Goal: Task Accomplishment & Management: Use online tool/utility

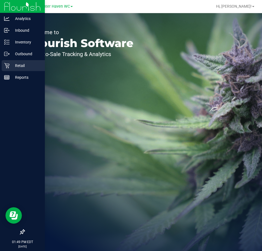
click at [8, 65] on icon at bounding box center [6, 65] width 5 height 5
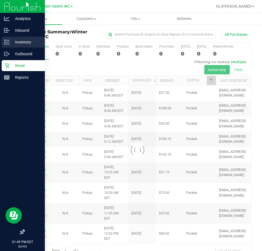
click at [11, 42] on p "Inventory" at bounding box center [26, 42] width 33 height 7
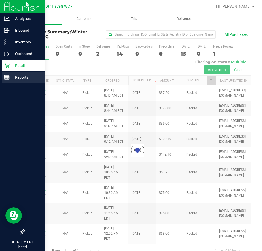
click at [23, 78] on p "Reports" at bounding box center [26, 77] width 33 height 7
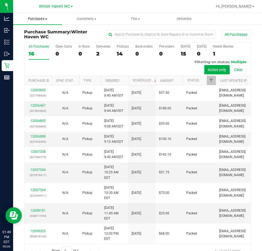
click at [40, 20] on span "Purchases" at bounding box center [37, 18] width 49 height 5
click at [37, 38] on span "Fulfillment" at bounding box center [30, 39] width 34 height 5
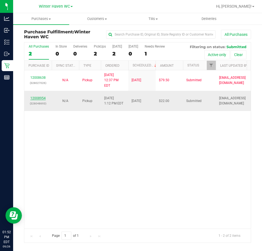
click at [41, 96] on link "12008954" at bounding box center [37, 98] width 15 height 4
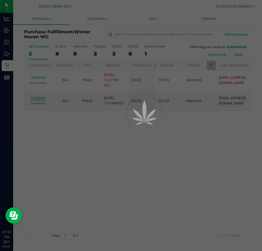
click at [42, 94] on div at bounding box center [131, 125] width 262 height 251
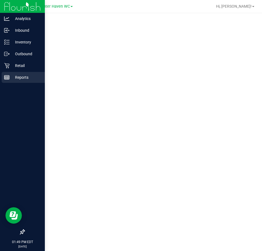
click at [11, 76] on p "Reports" at bounding box center [26, 77] width 33 height 7
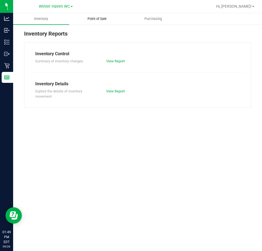
click at [97, 23] on uib-tab-heading "Point of Sale" at bounding box center [98, 18] width 56 height 11
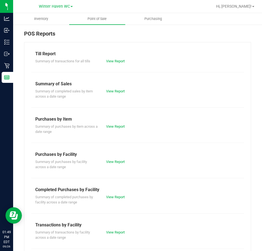
click at [122, 199] on div "View Report" at bounding box center [120, 197] width 36 height 5
click at [119, 197] on link "View Report" at bounding box center [115, 197] width 19 height 4
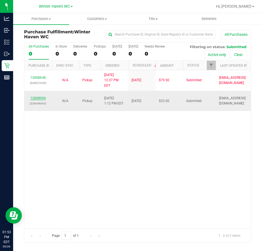
click at [38, 96] on link "12008954" at bounding box center [37, 98] width 15 height 4
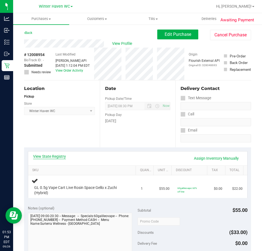
click at [58, 157] on link "View State Registry" at bounding box center [49, 156] width 33 height 5
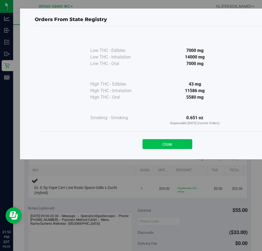
click at [164, 148] on button "Close" at bounding box center [168, 144] width 50 height 10
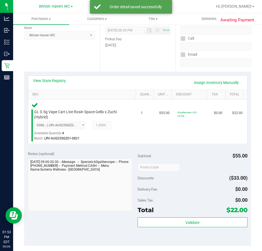
scroll to position [137, 0]
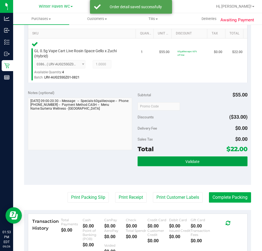
click at [180, 163] on button "Validate" at bounding box center [193, 162] width 110 height 10
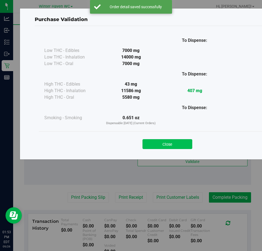
click at [177, 145] on button "Close" at bounding box center [168, 144] width 50 height 10
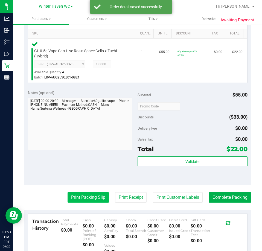
click at [93, 200] on button "Print Packing Slip" at bounding box center [88, 197] width 41 height 10
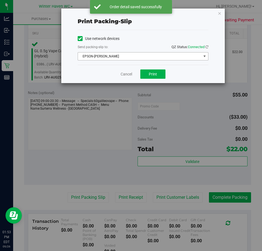
click at [142, 58] on span "EPSON-JAMES BUCHANAN" at bounding box center [139, 57] width 123 height 8
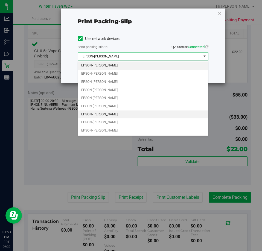
click at [118, 113] on li "EPSON-JAMES-OTTO" at bounding box center [143, 115] width 130 height 8
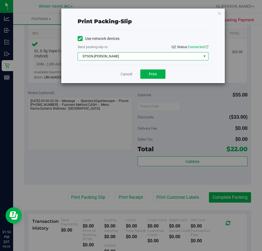
click at [98, 73] on div "Cancel Print" at bounding box center [143, 74] width 131 height 18
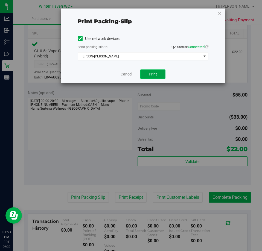
click at [148, 72] on button "Print" at bounding box center [152, 74] width 25 height 9
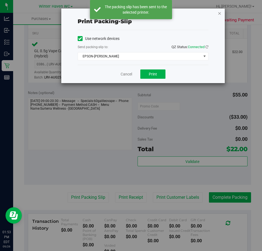
click at [218, 13] on icon "button" at bounding box center [220, 13] width 4 height 7
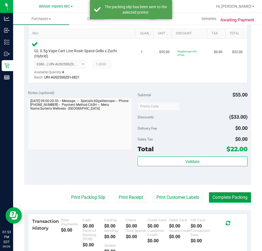
click at [229, 198] on button "Complete Packing" at bounding box center [230, 197] width 42 height 10
